Goal: Information Seeking & Learning: Understand process/instructions

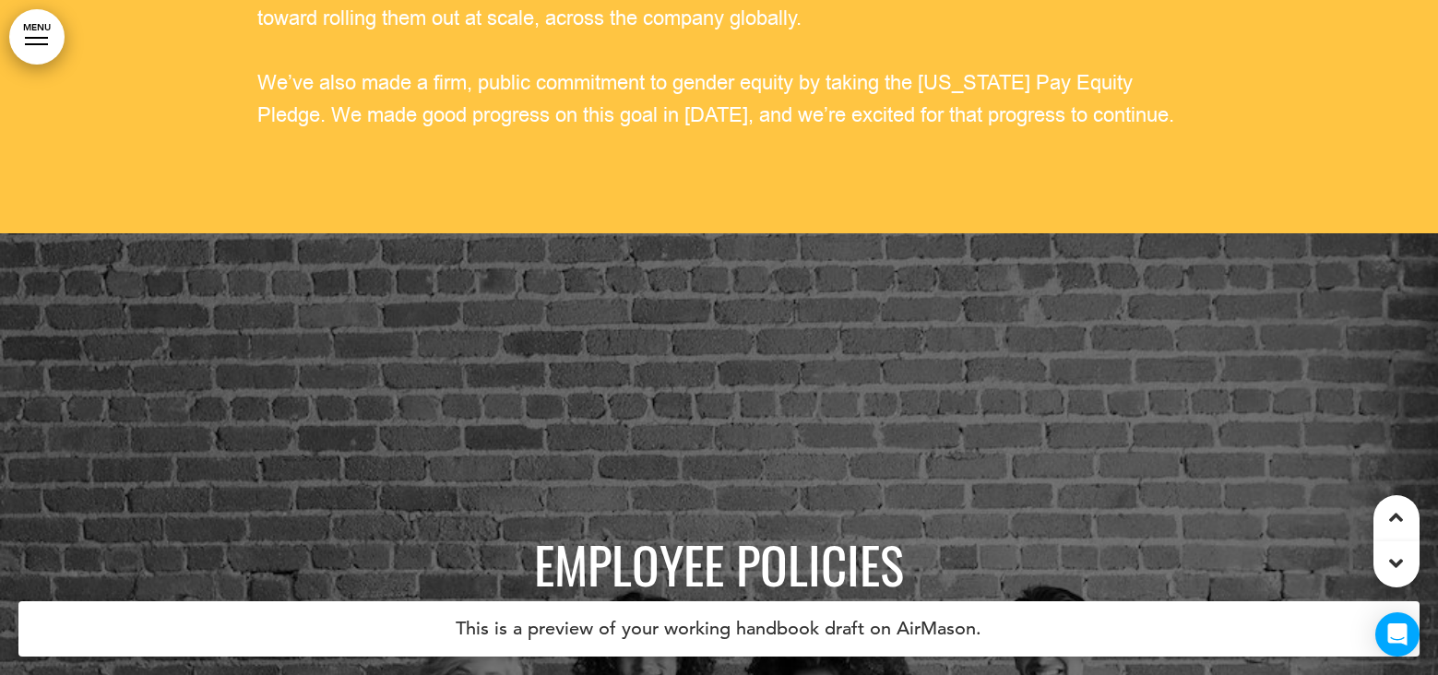
scroll to position [6735, 0]
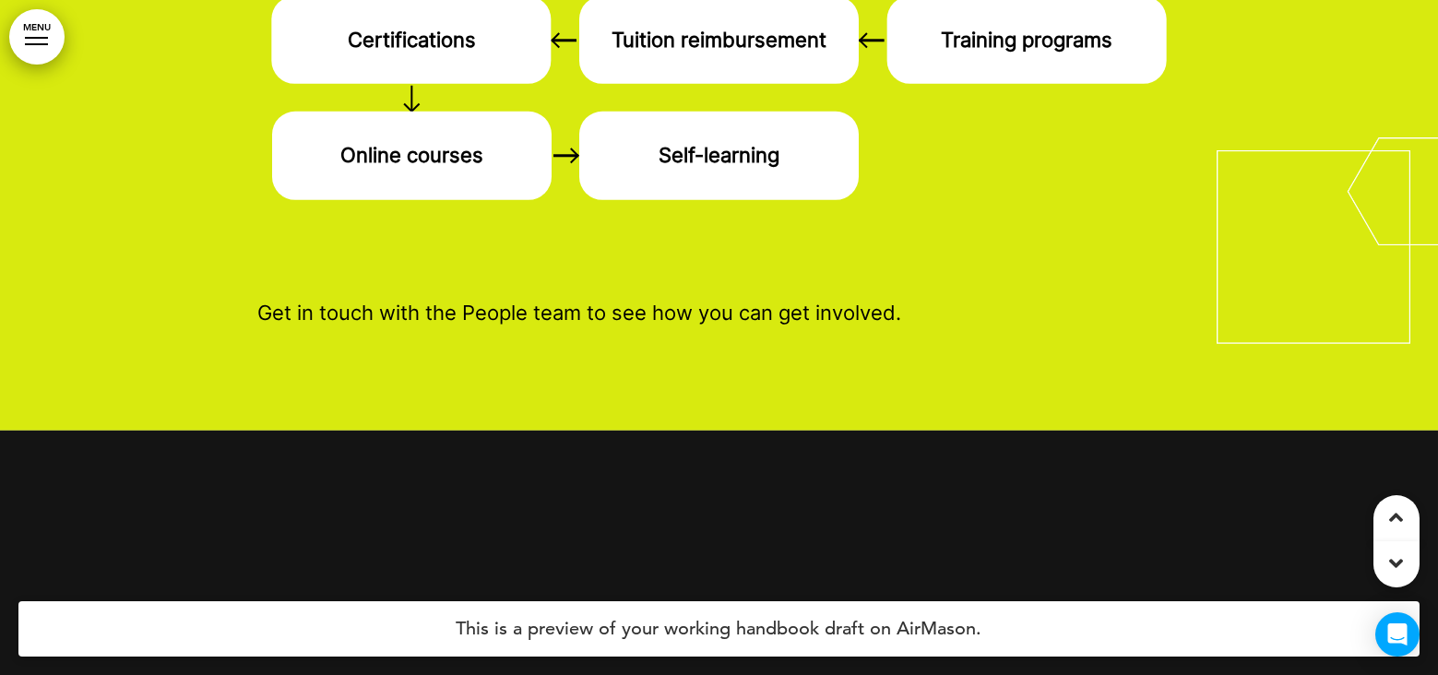
scroll to position [19555, 0]
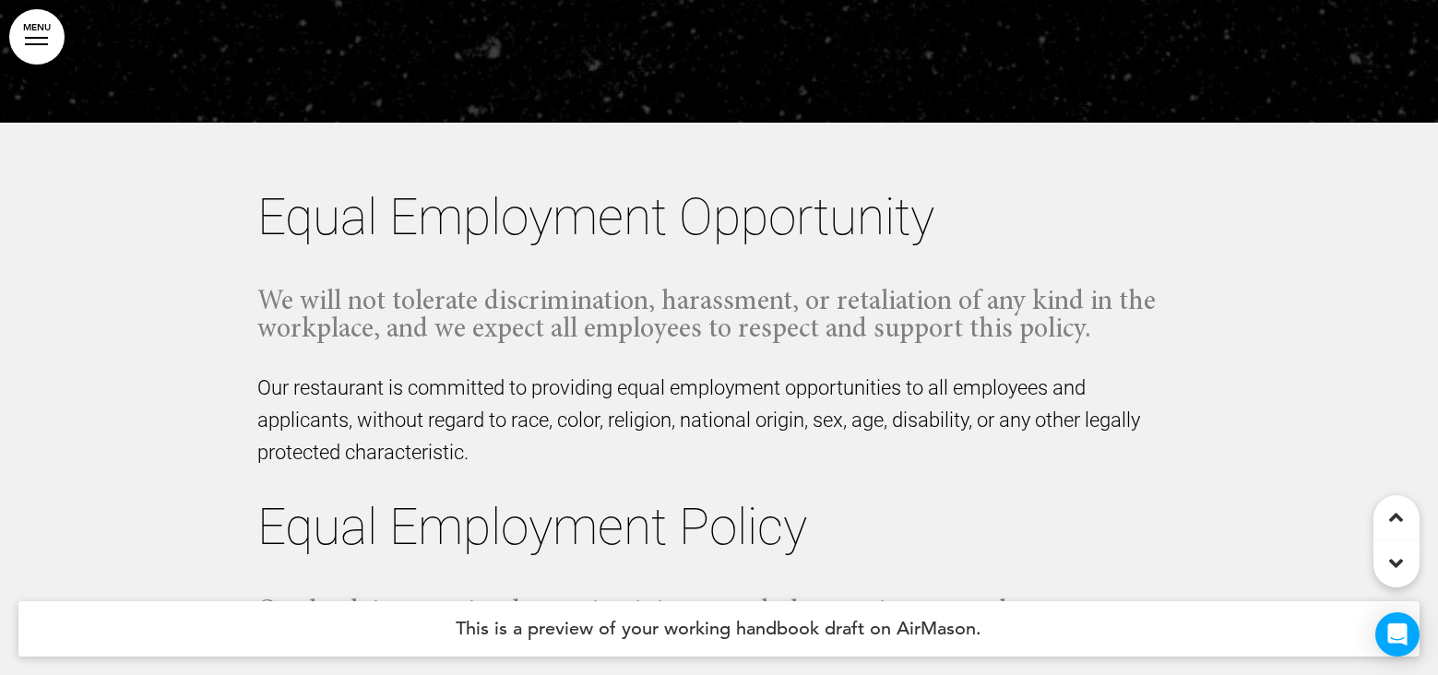
scroll to position [17296, 0]
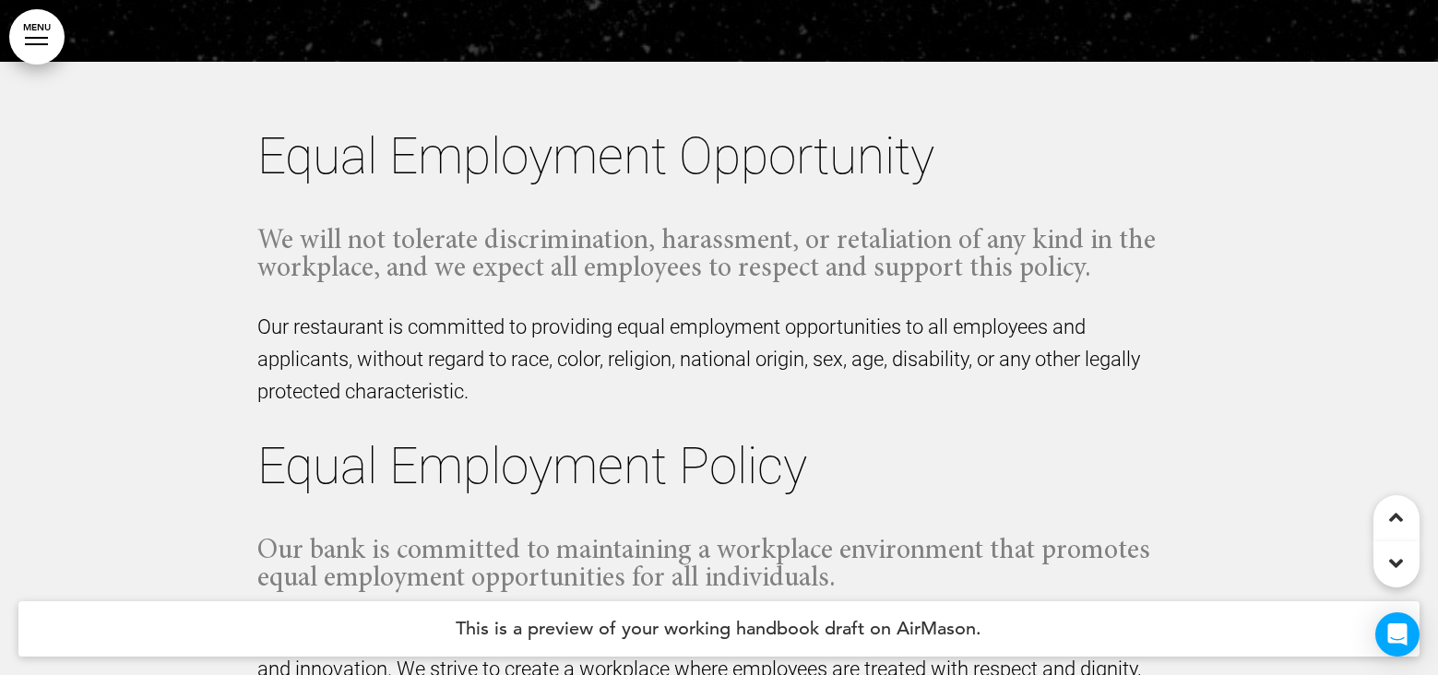
click at [511, 392] on p "Our restaurant is committed to providing equal employment opportunities to all …" at bounding box center [719, 360] width 923 height 98
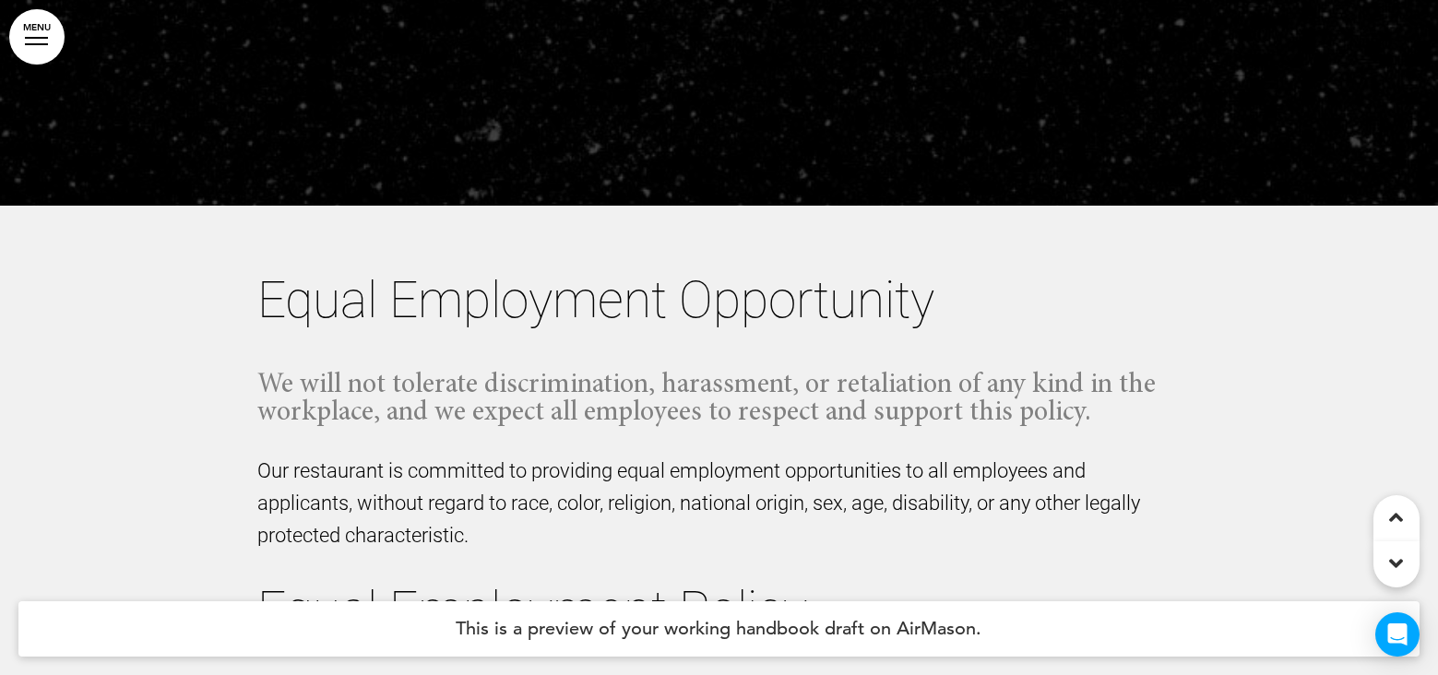
scroll to position [17111, 0]
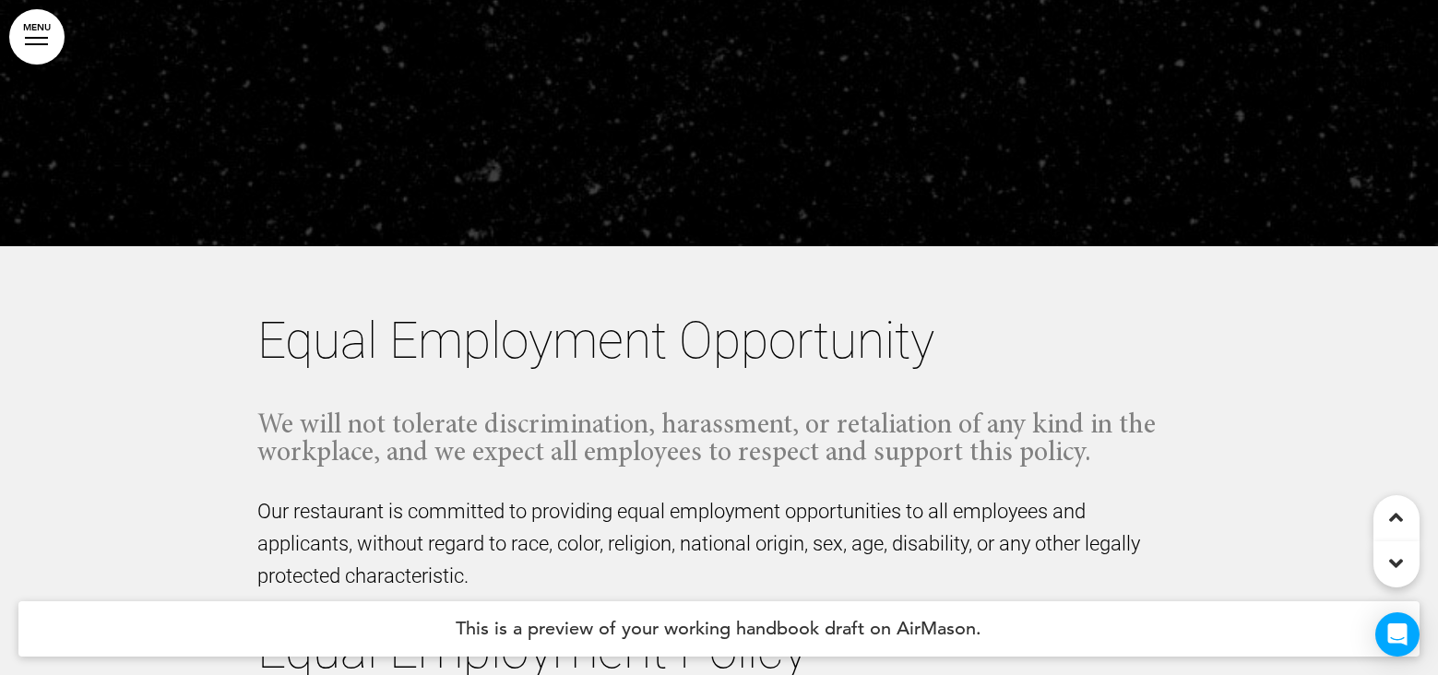
click at [489, 463] on p "Our restaurant is committed to providing equal employment opportunities to all …" at bounding box center [719, 544] width 923 height 98
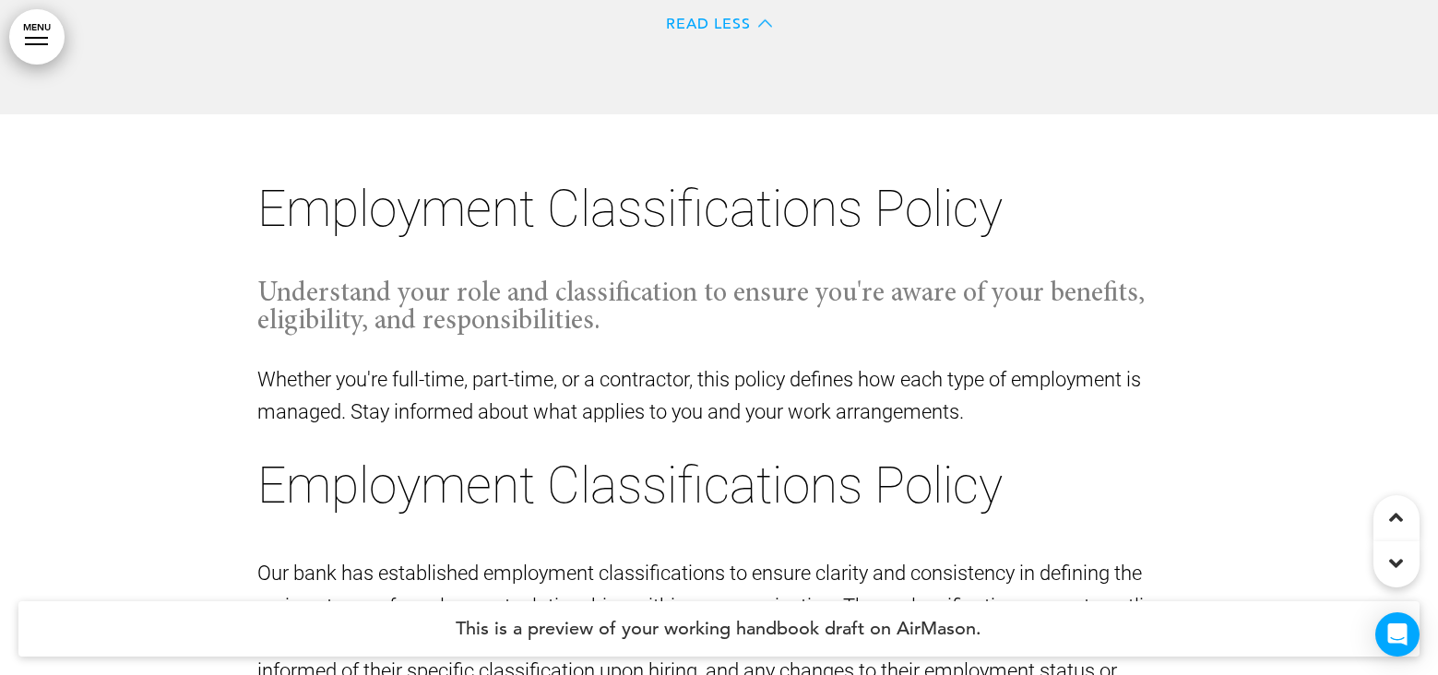
scroll to position [19049, 0]
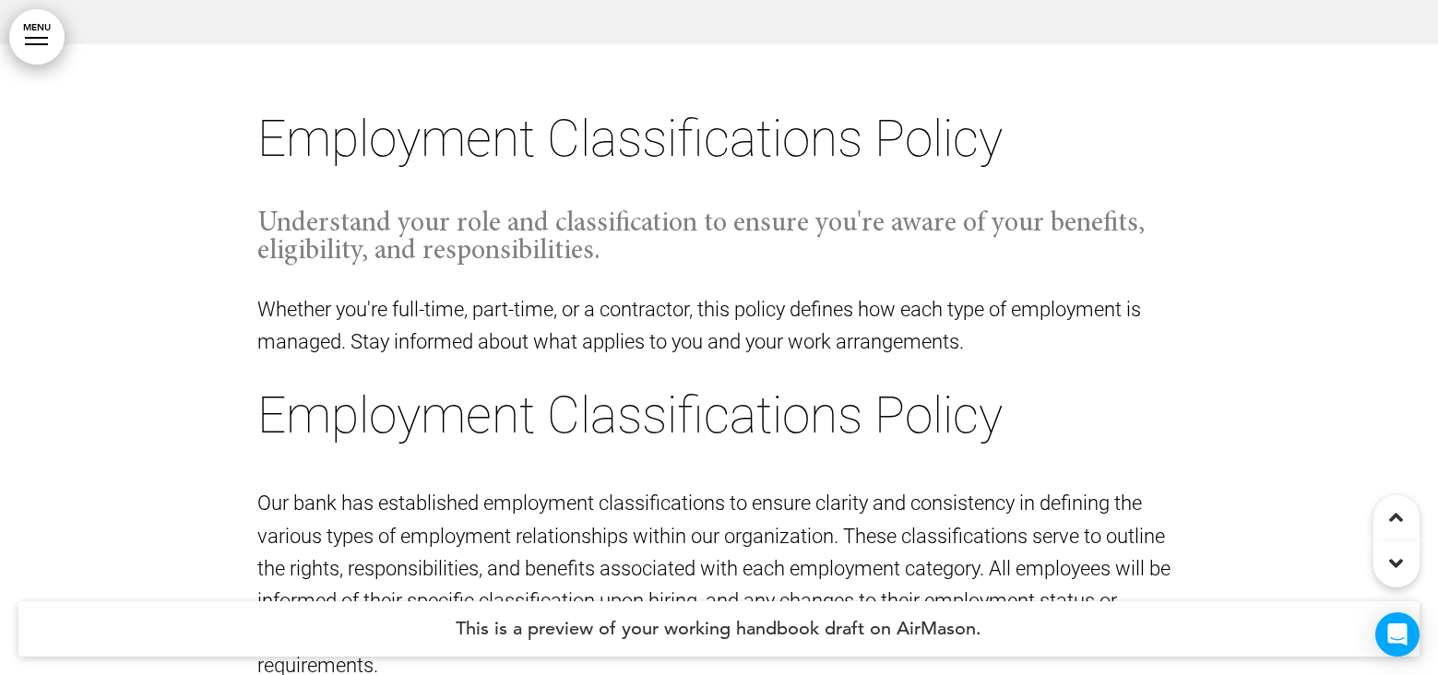
click at [554, 246] on h6 "Understand your role and classification to ensure you're aware of your benefits…" at bounding box center [719, 237] width 923 height 55
click at [547, 304] on p "Whether you're full-time, part-time, or a contractor, this policy defines how e…" at bounding box center [719, 325] width 923 height 65
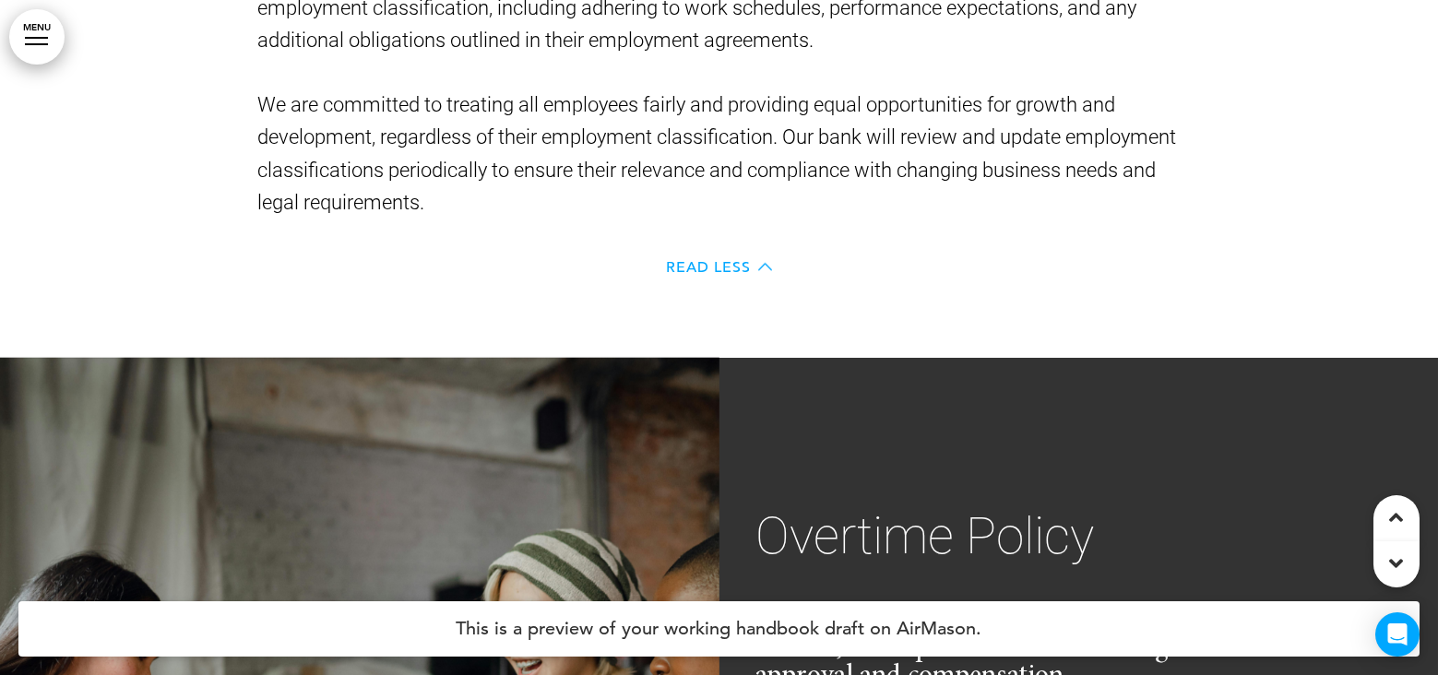
scroll to position [20525, 0]
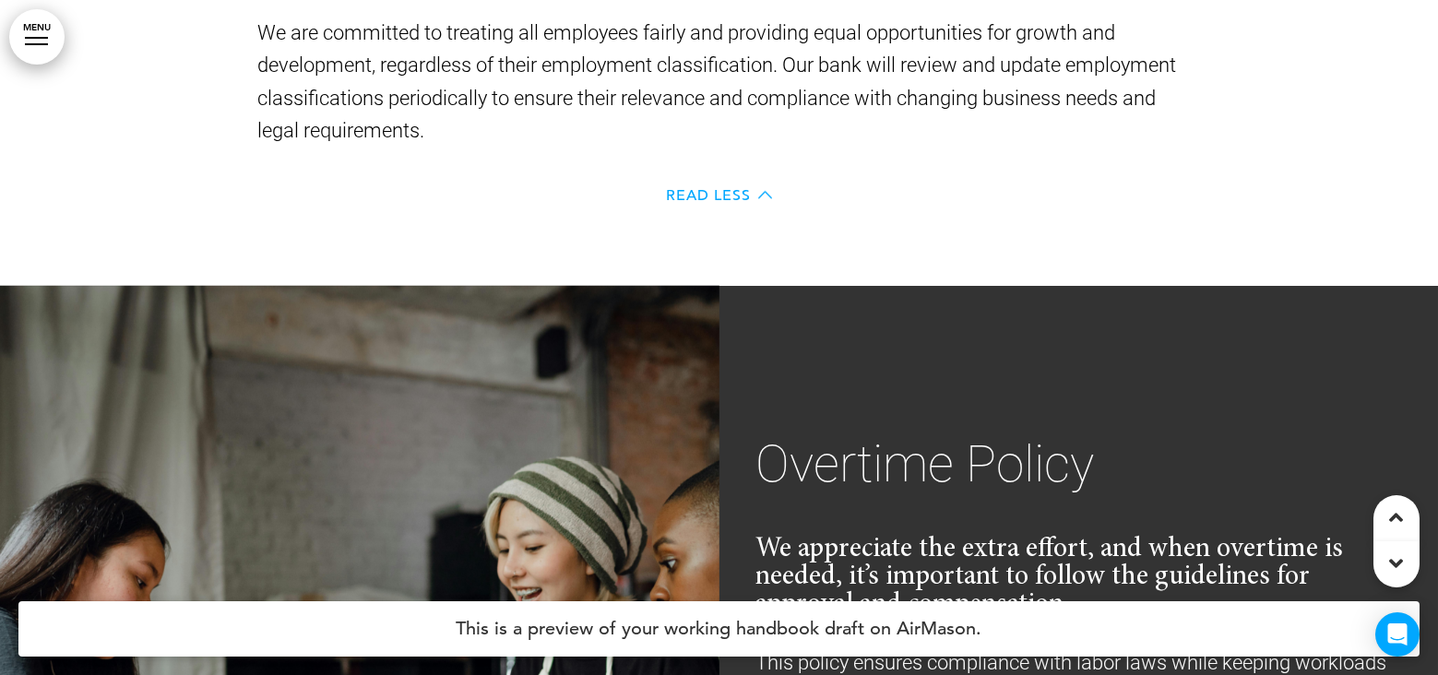
click at [737, 188] on span "Read Less" at bounding box center [709, 195] width 85 height 15
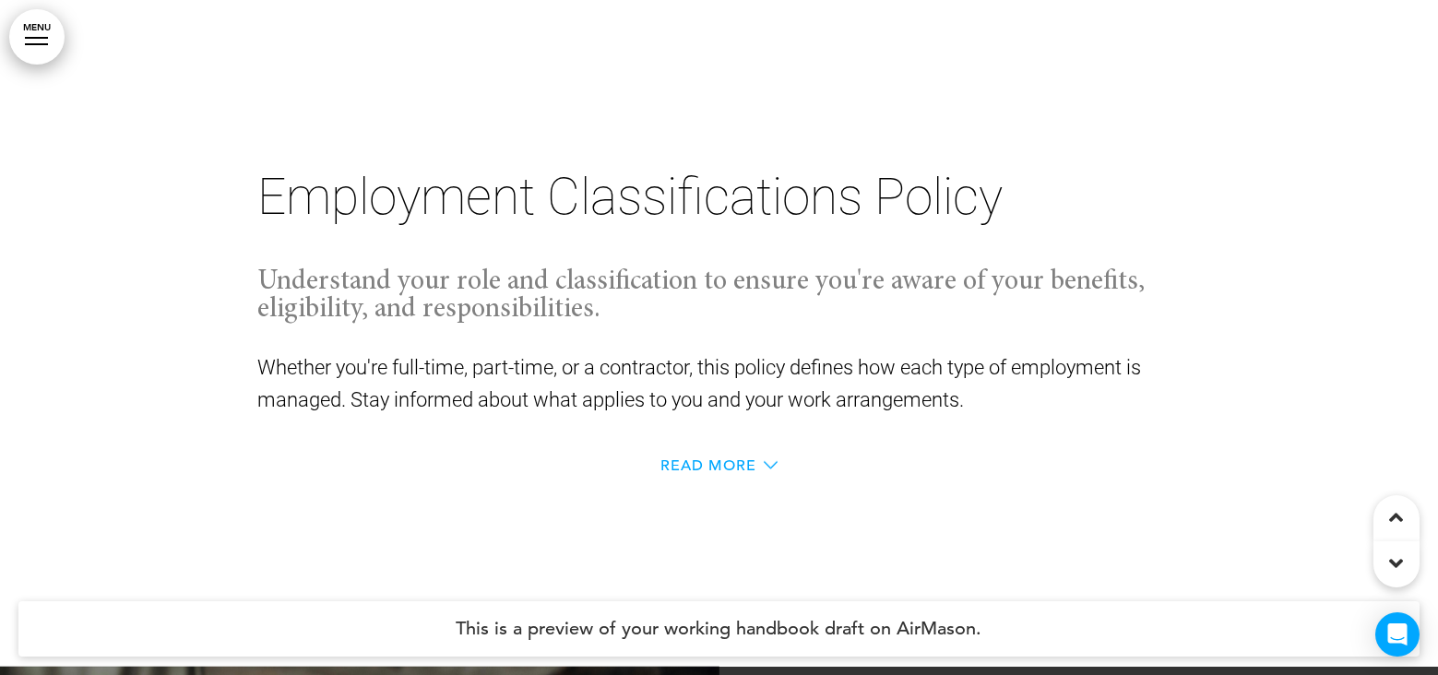
scroll to position [19098, 0]
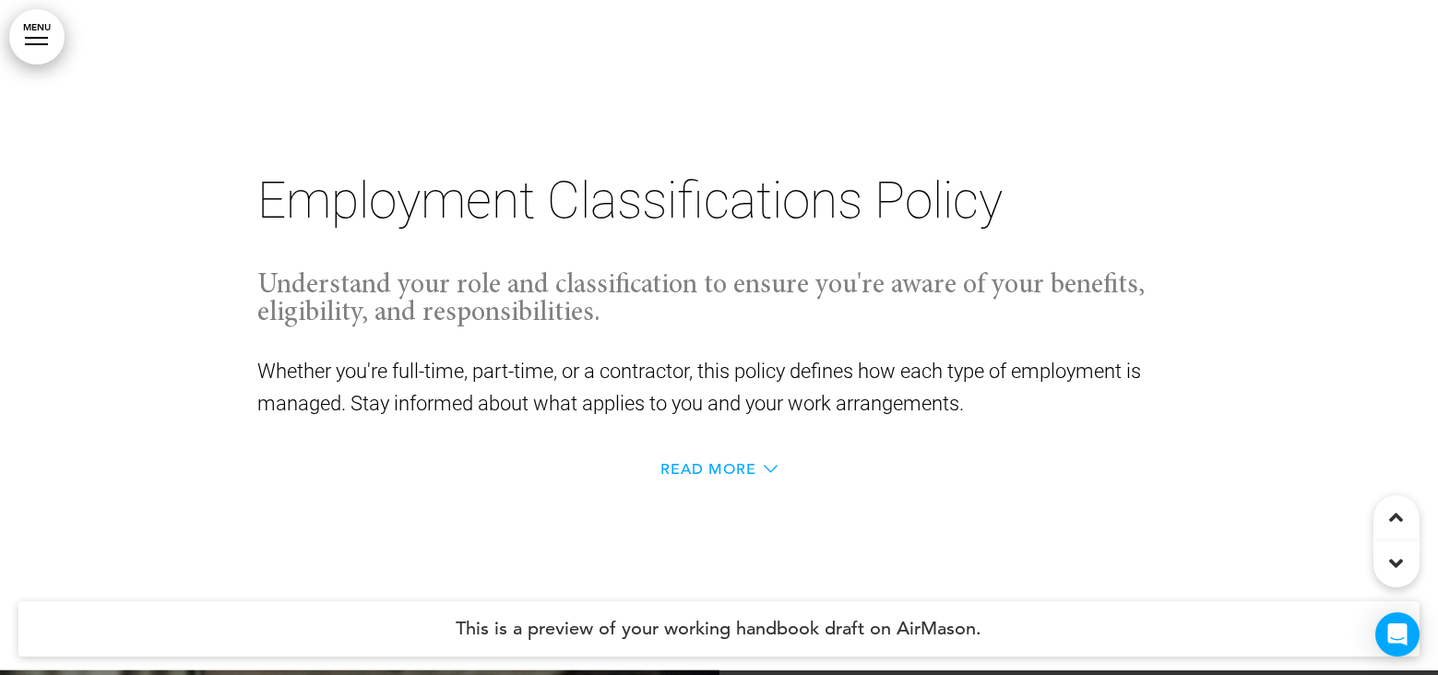
click at [753, 463] on span "Read More" at bounding box center [710, 469] width 96 height 15
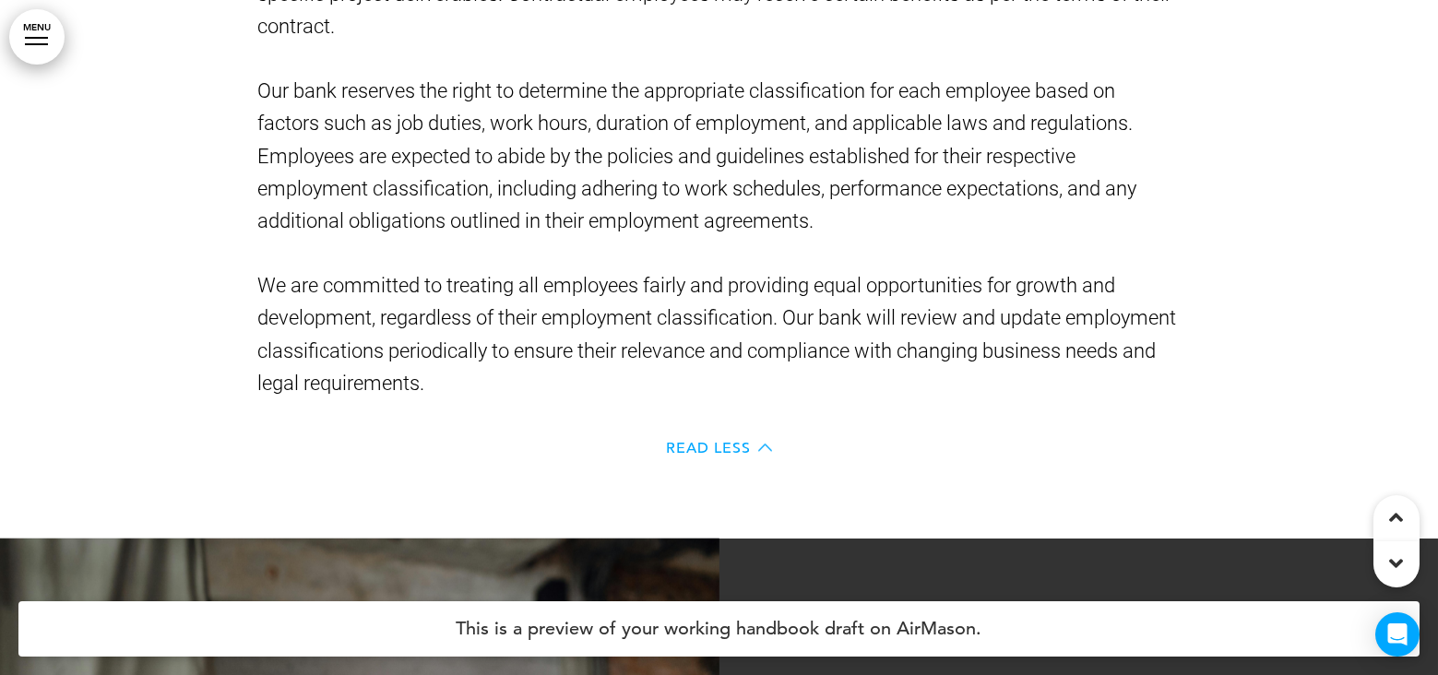
scroll to position [20020, 0]
